Goal: Task Accomplishment & Management: Use online tool/utility

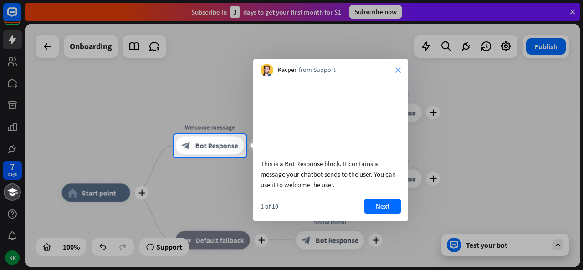
click at [398, 69] on icon "close" at bounding box center [397, 69] width 5 height 5
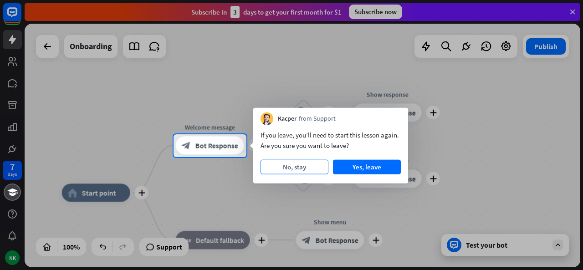
click at [318, 167] on button "No, stay" at bounding box center [294, 167] width 68 height 15
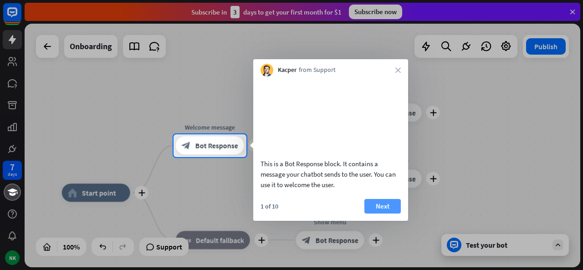
click at [382, 213] on button "Next" at bounding box center [382, 206] width 36 height 15
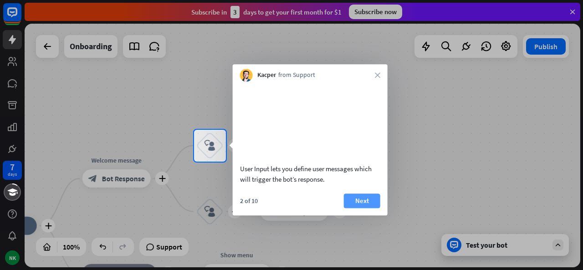
click at [361, 208] on button "Next" at bounding box center [362, 200] width 36 height 15
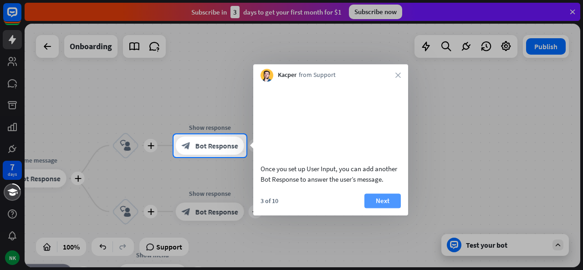
click at [377, 208] on button "Next" at bounding box center [382, 200] width 36 height 15
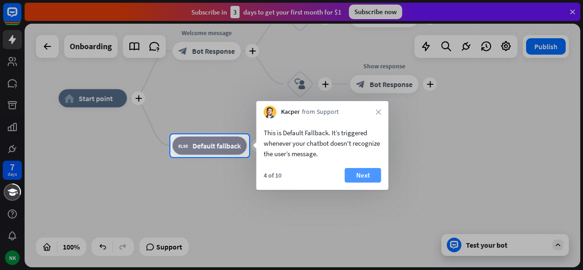
click at [360, 172] on button "Next" at bounding box center [363, 175] width 36 height 15
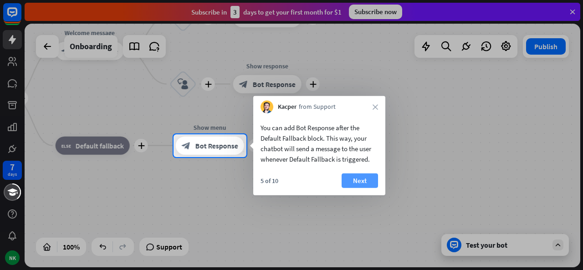
click at [364, 177] on button "Next" at bounding box center [359, 180] width 36 height 15
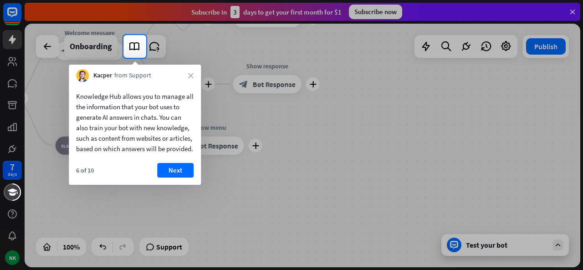
drag, startPoint x: 364, startPoint y: 177, endPoint x: 205, endPoint y: 180, distance: 158.9
click at [305, 178] on div at bounding box center [291, 164] width 583 height 212
click at [165, 178] on button "Next" at bounding box center [175, 170] width 36 height 15
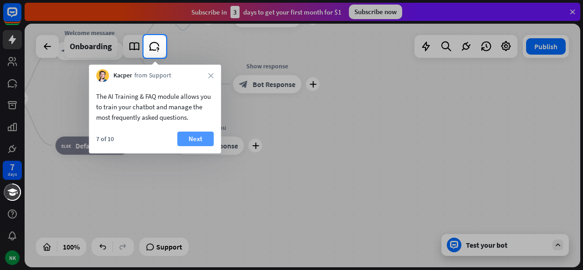
click at [190, 145] on button "Next" at bounding box center [195, 139] width 36 height 15
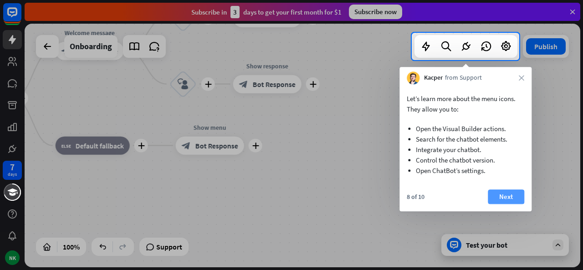
click at [503, 196] on button "Next" at bounding box center [506, 196] width 36 height 15
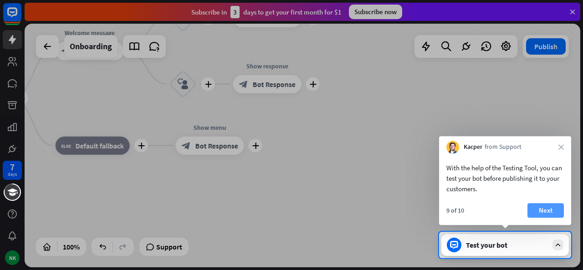
click at [547, 208] on button "Next" at bounding box center [545, 210] width 36 height 15
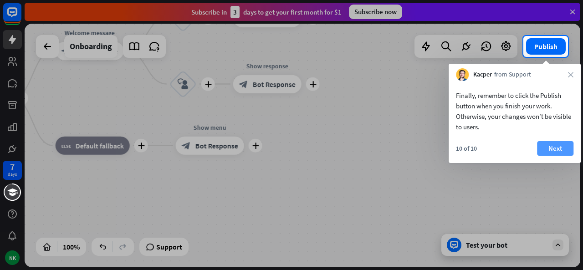
click at [559, 149] on button "Next" at bounding box center [555, 148] width 36 height 15
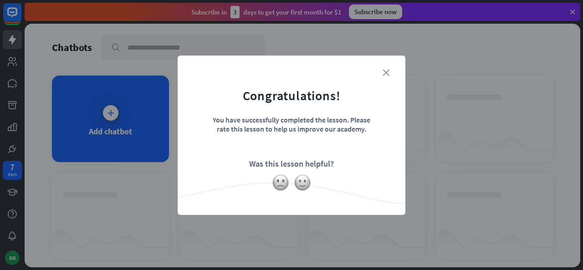
click at [386, 70] on icon "close" at bounding box center [385, 72] width 7 height 7
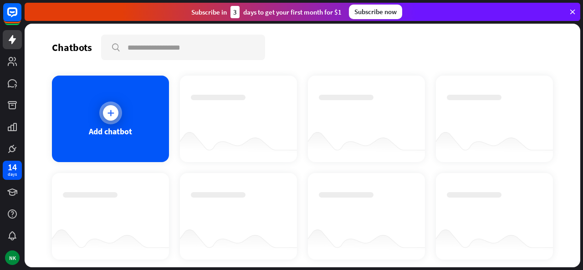
click at [108, 111] on icon at bounding box center [110, 112] width 9 height 9
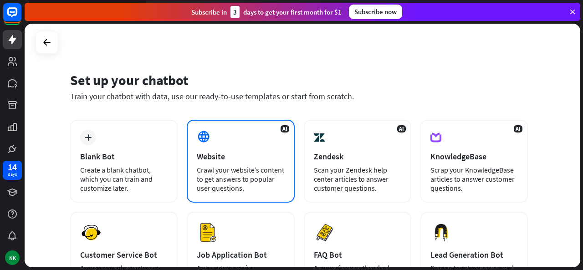
click at [214, 162] on div "AI Website Crawl your website’s content to get answers to popular user question…" at bounding box center [240, 161] width 107 height 83
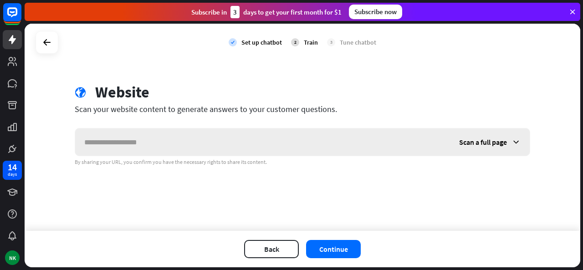
click at [231, 141] on input "text" at bounding box center [262, 141] width 375 height 27
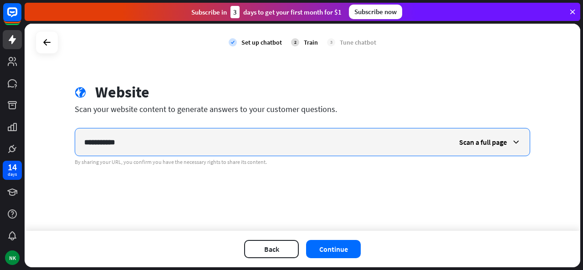
type input "**********"
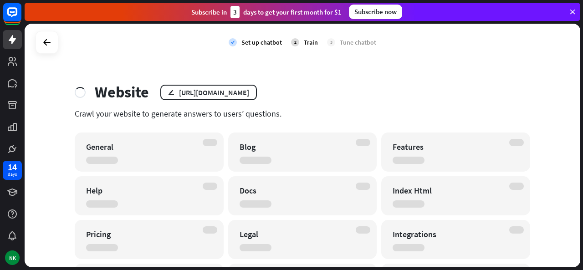
click at [217, 106] on div "Website edit [URL][DOMAIN_NAME] Crawl your website to generate answers to users…" at bounding box center [302, 258] width 477 height 351
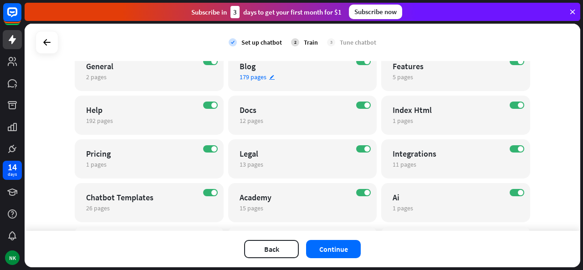
scroll to position [91, 0]
click at [518, 107] on span at bounding box center [520, 104] width 5 height 5
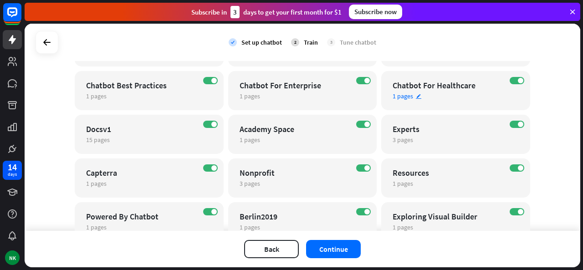
scroll to position [298, 0]
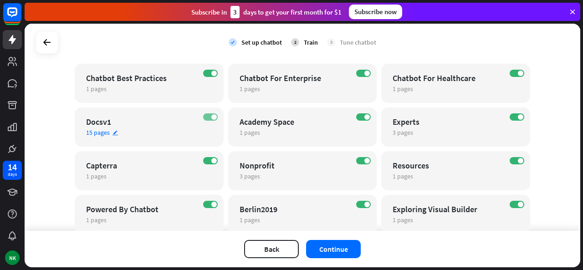
click at [209, 114] on label "ON" at bounding box center [210, 116] width 15 height 7
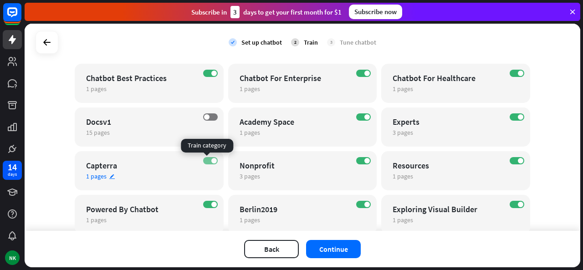
click at [211, 159] on span at bounding box center [213, 160] width 5 height 5
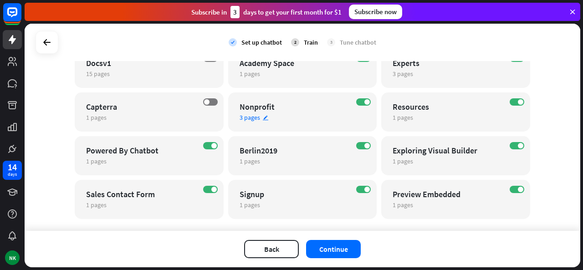
scroll to position [358, 0]
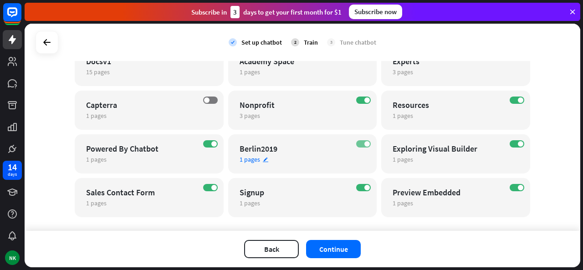
click at [364, 143] on span at bounding box center [366, 143] width 5 height 5
click at [214, 184] on div "ON" at bounding box center [210, 187] width 15 height 7
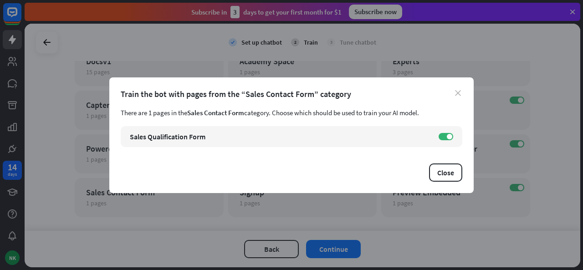
click at [458, 95] on icon "close" at bounding box center [458, 93] width 6 height 6
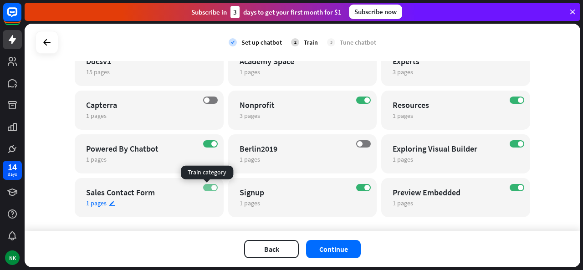
click at [206, 188] on label "ON" at bounding box center [210, 187] width 15 height 7
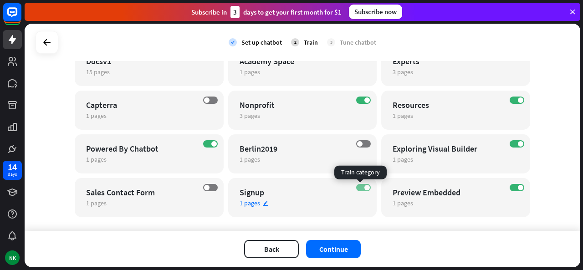
click at [361, 184] on label "ON" at bounding box center [363, 187] width 15 height 7
click at [518, 188] on span at bounding box center [520, 187] width 5 height 5
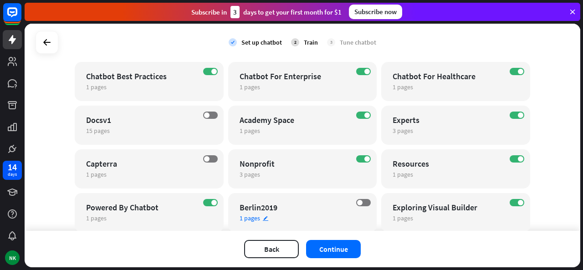
scroll to position [298, 0]
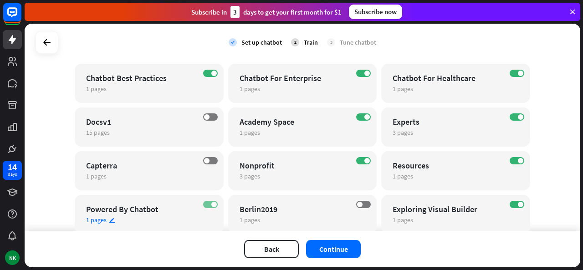
click at [210, 201] on label "ON" at bounding box center [210, 204] width 15 height 7
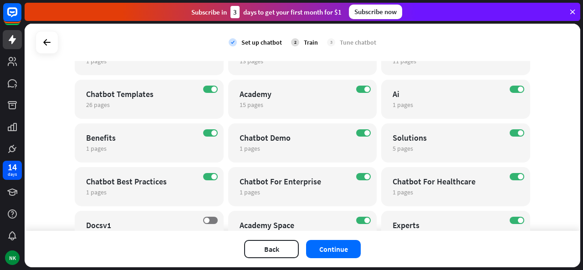
scroll to position [191, 0]
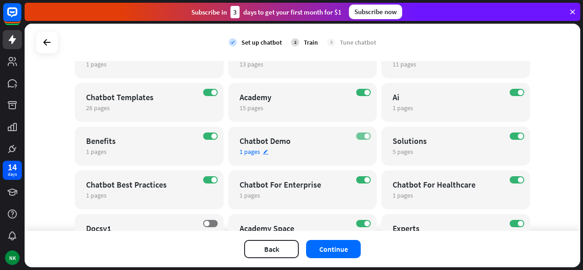
click at [364, 133] on span at bounding box center [366, 135] width 5 height 5
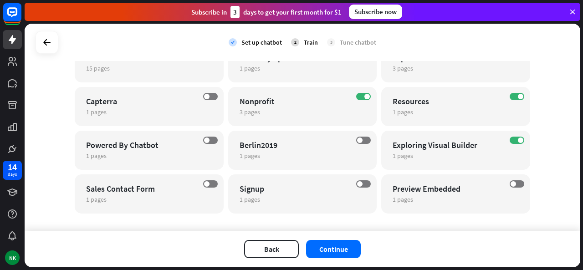
scroll to position [373, 0]
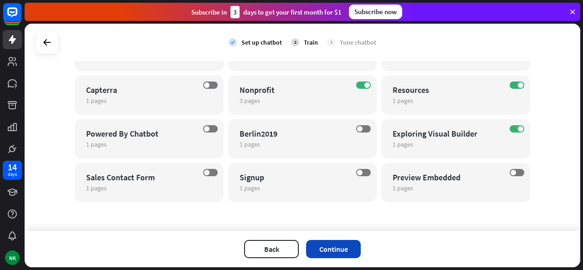
click at [336, 251] on button "Continue" at bounding box center [333, 249] width 55 height 18
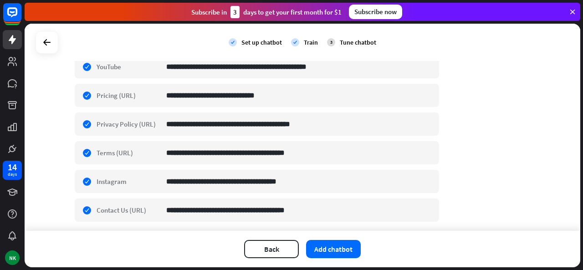
scroll to position [398, 0]
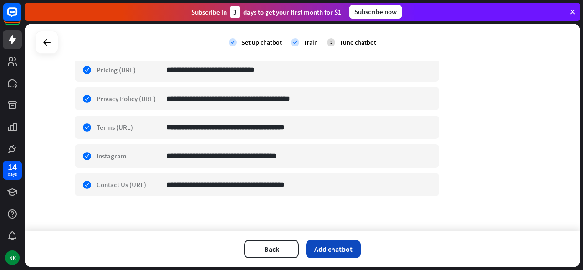
click at [316, 250] on button "Add chatbot" at bounding box center [333, 249] width 55 height 18
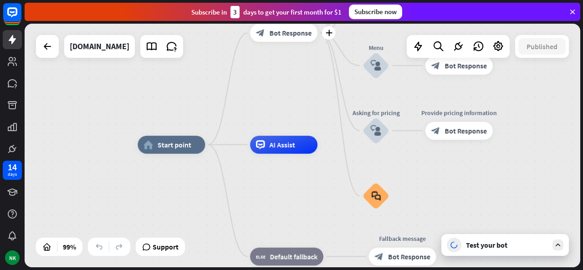
click at [296, 35] on span "Bot Response" at bounding box center [290, 33] width 42 height 9
click at [296, 35] on div at bounding box center [302, 146] width 555 height 244
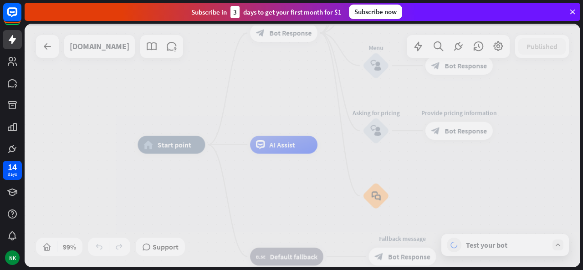
click at [296, 35] on div at bounding box center [302, 146] width 555 height 244
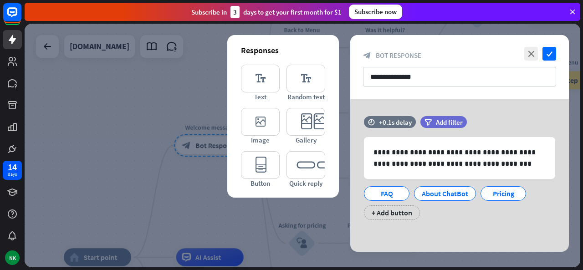
click at [90, 259] on div at bounding box center [302, 146] width 555 height 244
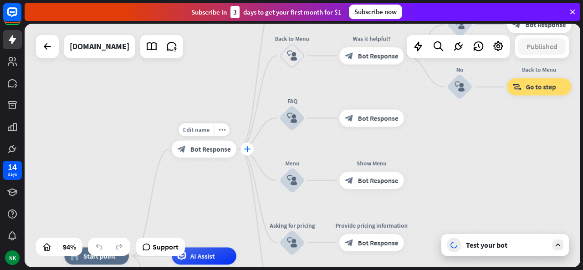
click at [245, 150] on icon "plus" at bounding box center [247, 149] width 6 height 6
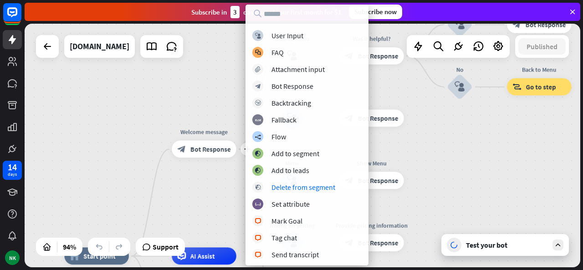
click at [133, 204] on div "home_2 Start point plus Welcome message block_bot_response Bot Response About u…" at bounding box center [302, 146] width 555 height 244
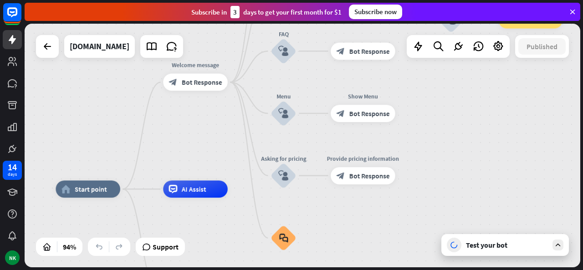
drag, startPoint x: 570, startPoint y: 159, endPoint x: 567, endPoint y: 86, distance: 73.8
click at [567, 86] on div "home_2 Start point Welcome message block_bot_response Bot Response About us blo…" at bounding box center [302, 146] width 555 height 244
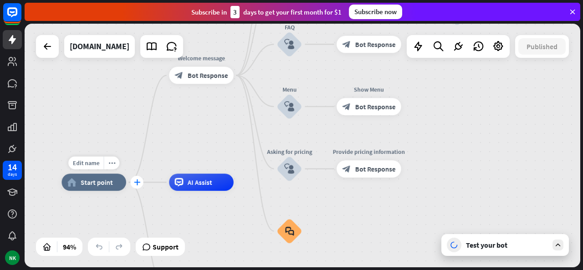
click at [135, 183] on icon "plus" at bounding box center [136, 182] width 6 height 6
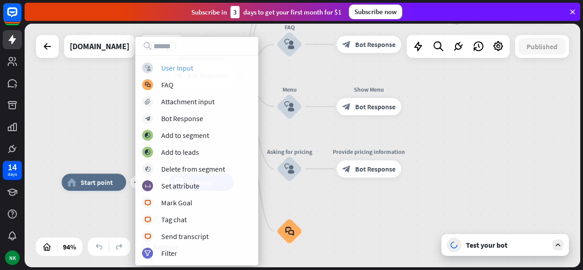
click at [188, 67] on div "User Input" at bounding box center [177, 67] width 32 height 9
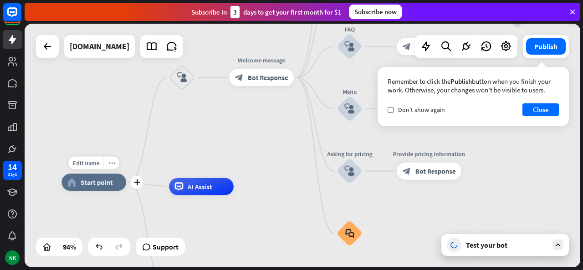
click at [116, 174] on div "home_2 Start point" at bounding box center [93, 181] width 64 height 17
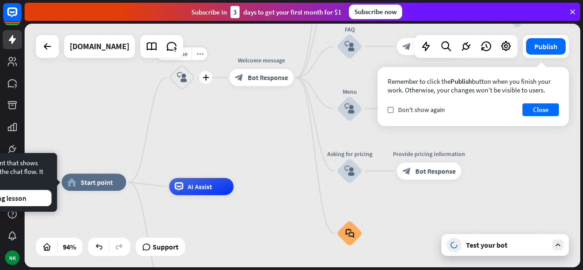
click at [179, 83] on div "block_user_input" at bounding box center [182, 78] width 26 height 26
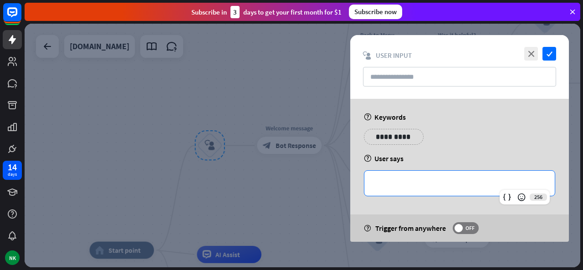
click at [412, 186] on p "**********" at bounding box center [459, 183] width 172 height 11
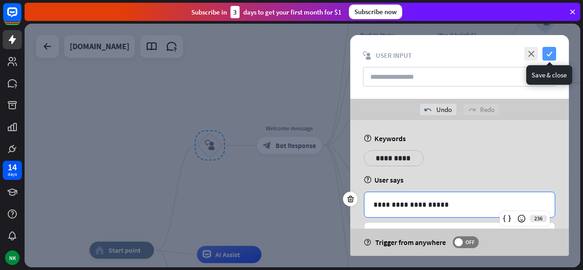
click at [553, 55] on icon "check" at bounding box center [549, 54] width 14 height 14
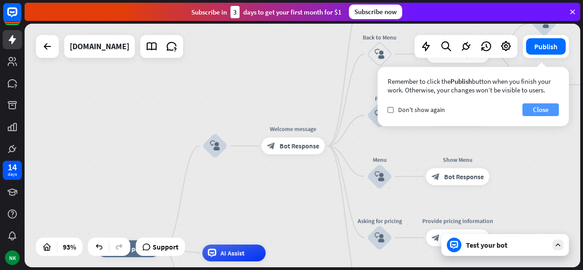
click at [543, 111] on button "Close" at bounding box center [540, 109] width 36 height 13
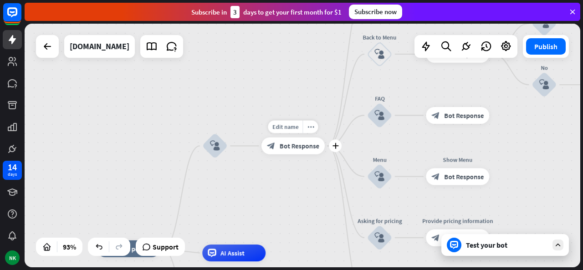
click at [300, 148] on span "Bot Response" at bounding box center [300, 146] width 40 height 9
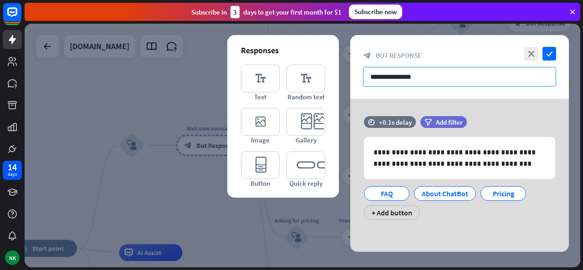
click at [410, 81] on input "**********" at bounding box center [459, 77] width 193 height 20
drag, startPoint x: 428, startPoint y: 75, endPoint x: 350, endPoint y: 80, distance: 78.5
click at [350, 80] on div "**********" at bounding box center [459, 67] width 219 height 64
click at [535, 50] on icon "close" at bounding box center [531, 54] width 14 height 14
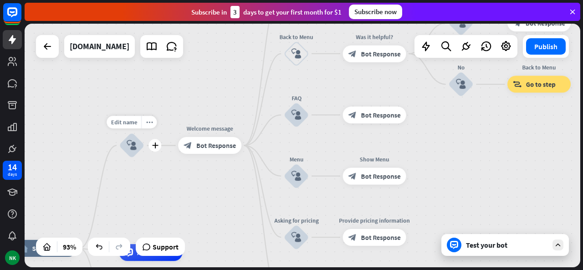
click at [131, 152] on div "block_user_input" at bounding box center [131, 145] width 25 height 25
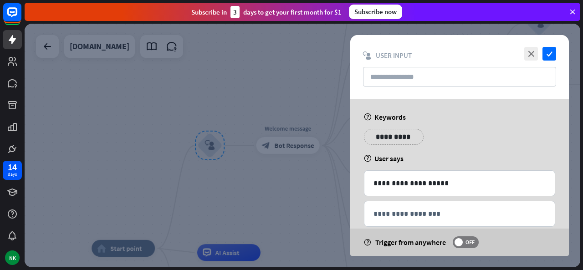
scroll to position [15, 0]
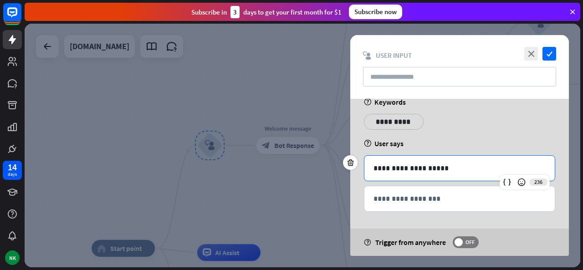
click at [466, 178] on div "**********" at bounding box center [459, 168] width 190 height 25
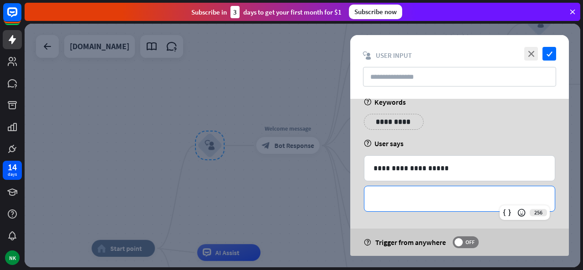
click at [463, 193] on p "**********" at bounding box center [459, 198] width 172 height 11
click at [533, 55] on icon "close" at bounding box center [531, 54] width 14 height 14
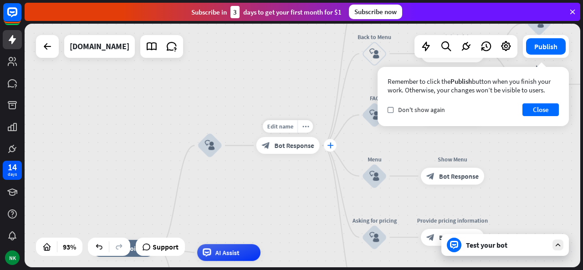
click at [328, 147] on icon "plus" at bounding box center [330, 146] width 6 height 6
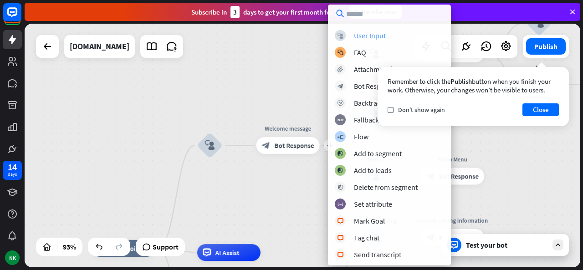
click at [377, 34] on div "User Input" at bounding box center [370, 35] width 32 height 9
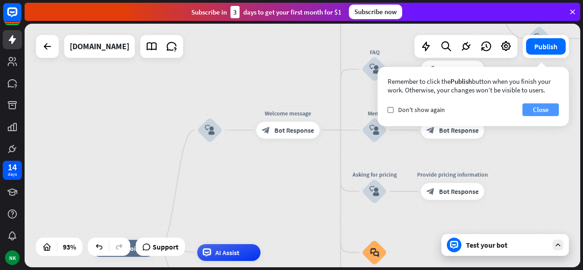
click at [535, 105] on button "Close" at bounding box center [540, 109] width 36 height 13
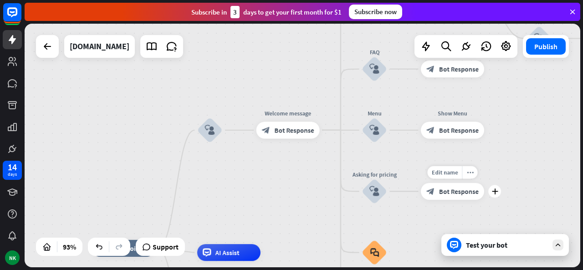
click at [483, 183] on div "Edit name more_horiz plus block_bot_response Bot Response" at bounding box center [452, 191] width 63 height 17
click at [331, 132] on icon "plus" at bounding box center [330, 130] width 6 height 6
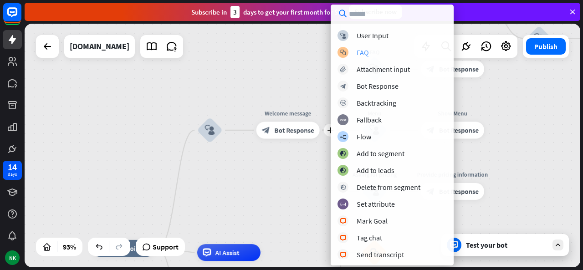
click at [367, 52] on div "FAQ" at bounding box center [362, 52] width 12 height 9
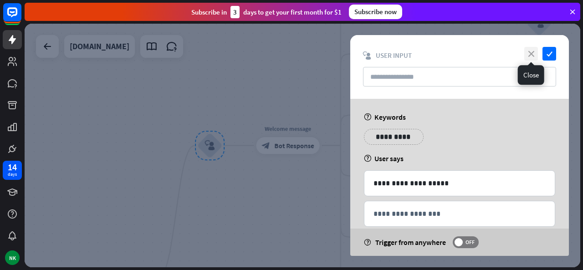
click at [532, 59] on icon "close" at bounding box center [531, 54] width 14 height 14
click at [529, 52] on icon "close" at bounding box center [531, 54] width 14 height 14
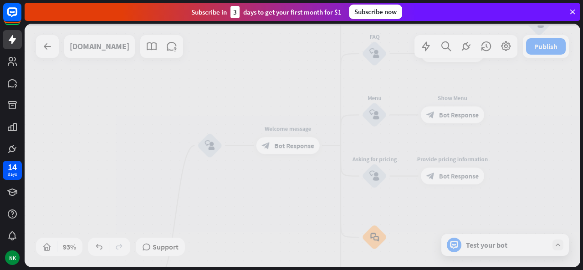
click at [304, 124] on div at bounding box center [302, 146] width 555 height 244
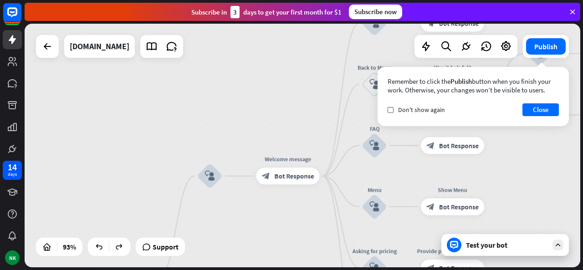
click at [307, 204] on div "home_2 Start point block_user_input Welcome message block_bot_response Bot Resp…" at bounding box center [302, 146] width 555 height 244
click at [378, 148] on icon "block_user_input" at bounding box center [374, 145] width 10 height 10
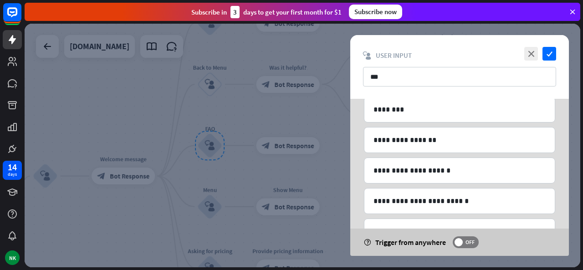
scroll to position [137, 0]
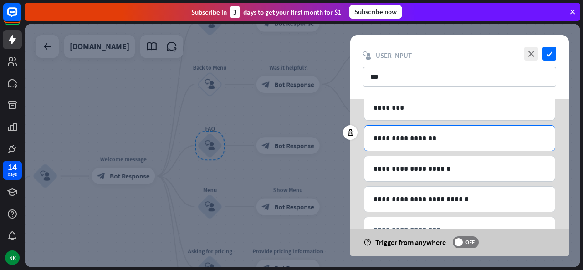
click at [410, 136] on p "**********" at bounding box center [459, 137] width 173 height 11
click at [549, 56] on icon "check" at bounding box center [549, 54] width 14 height 14
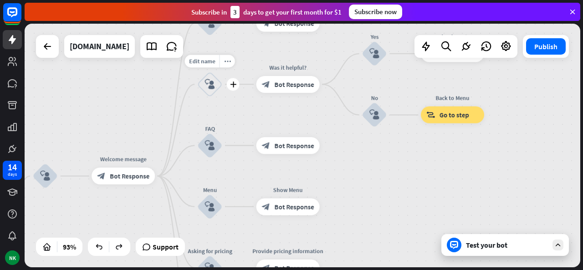
click at [210, 81] on icon "block_user_input" at bounding box center [210, 84] width 10 height 10
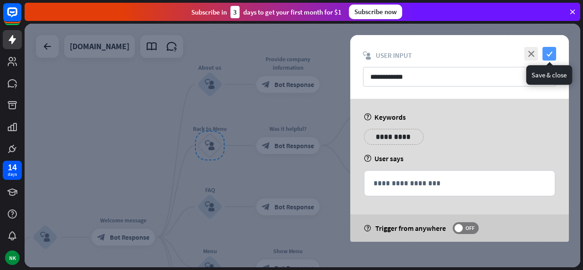
click at [545, 51] on icon "check" at bounding box center [549, 54] width 14 height 14
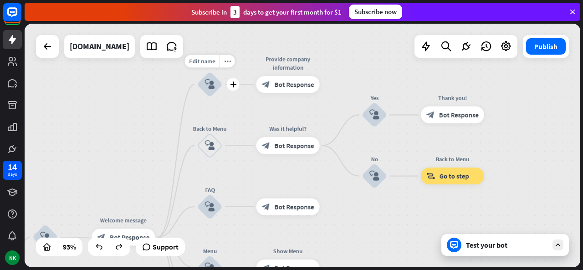
click at [208, 88] on icon "block_user_input" at bounding box center [210, 84] width 10 height 10
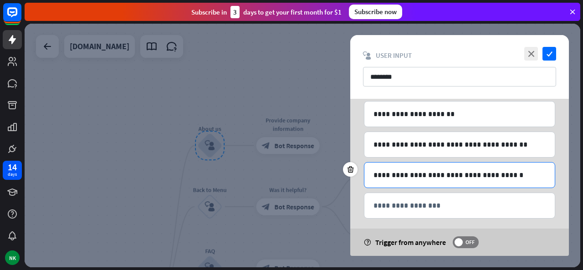
scroll to position [196, 0]
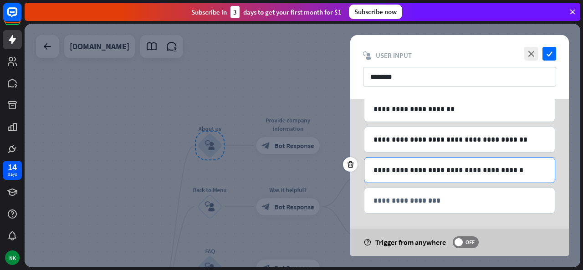
click at [421, 174] on div "**********" at bounding box center [459, 170] width 190 height 25
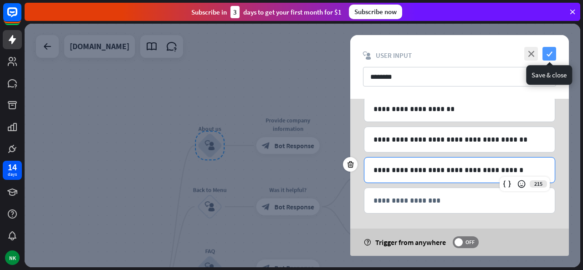
click at [549, 48] on icon "check" at bounding box center [549, 54] width 14 height 14
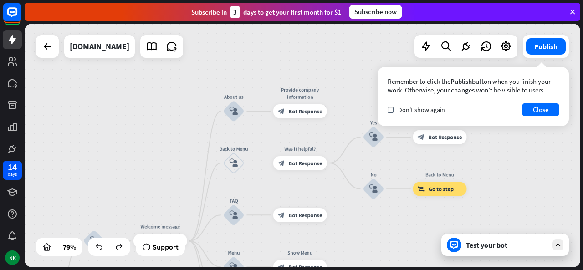
drag, startPoint x: 479, startPoint y: 127, endPoint x: 474, endPoint y: 91, distance: 36.3
click at [474, 91] on div "home_2 Start point block_user_input Welcome message block_bot_response Bot Resp…" at bounding box center [302, 146] width 555 height 244
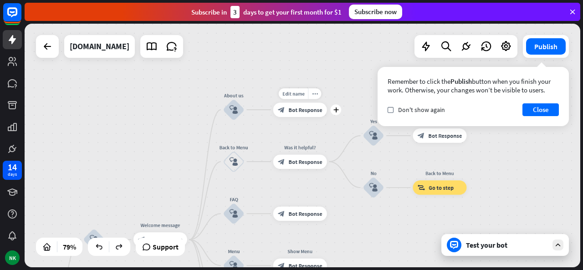
click at [308, 110] on span "Bot Response" at bounding box center [305, 109] width 34 height 7
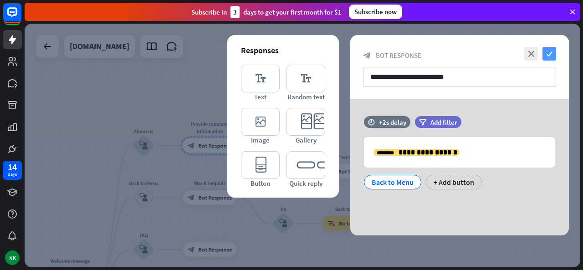
click at [554, 54] on icon "check" at bounding box center [549, 54] width 14 height 14
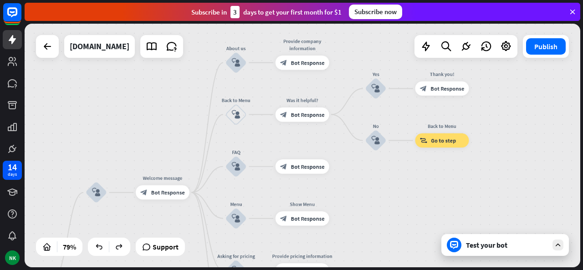
drag, startPoint x: 436, startPoint y: 153, endPoint x: 535, endPoint y: 66, distance: 131.3
click at [535, 66] on div "home_2 Start point block_user_input Welcome message block_bot_response Bot Resp…" at bounding box center [302, 146] width 555 height 244
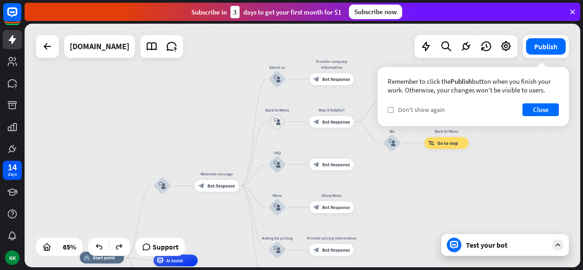
click at [426, 109] on span "Don't show again" at bounding box center [421, 110] width 47 height 8
click at [530, 111] on button "Close" at bounding box center [540, 109] width 36 height 13
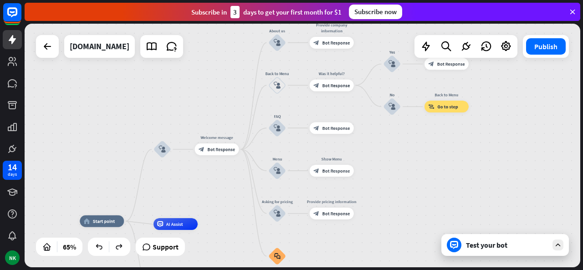
drag, startPoint x: 493, startPoint y: 177, endPoint x: 493, endPoint y: 141, distance: 36.4
click at [493, 141] on div "home_2 Start point block_user_input Welcome message block_bot_response Bot Resp…" at bounding box center [302, 146] width 555 height 244
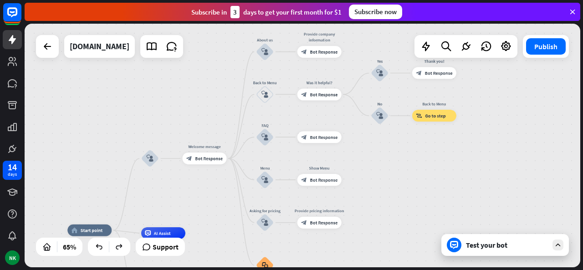
drag, startPoint x: 463, startPoint y: 201, endPoint x: 450, endPoint y: 210, distance: 15.3
click at [450, 210] on div "home_2 Start point block_user_input Welcome message block_bot_response Bot Resp…" at bounding box center [302, 146] width 555 height 244
